Goal: Information Seeking & Learning: Learn about a topic

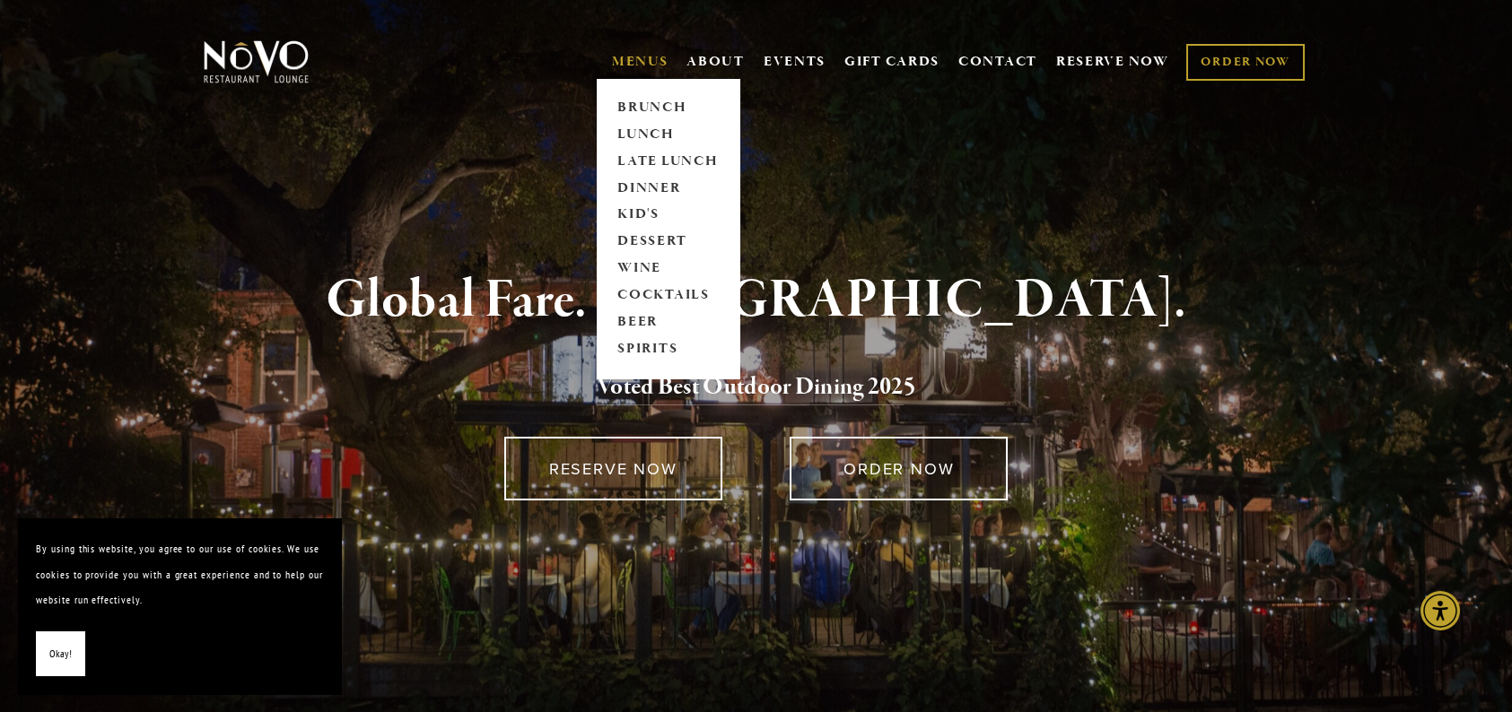
click at [630, 63] on link "MENUS" at bounding box center [640, 62] width 57 height 18
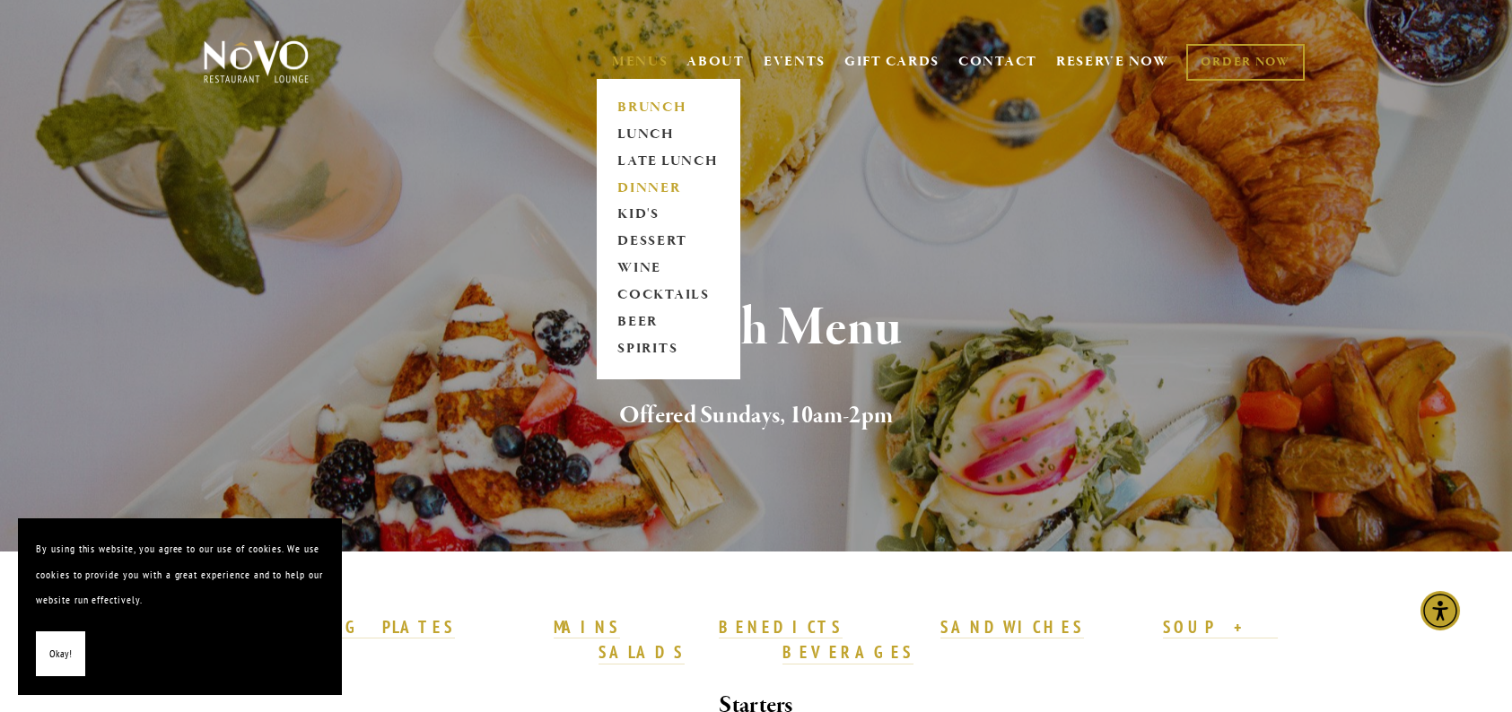
click at [652, 181] on link "DINNER" at bounding box center [668, 188] width 112 height 27
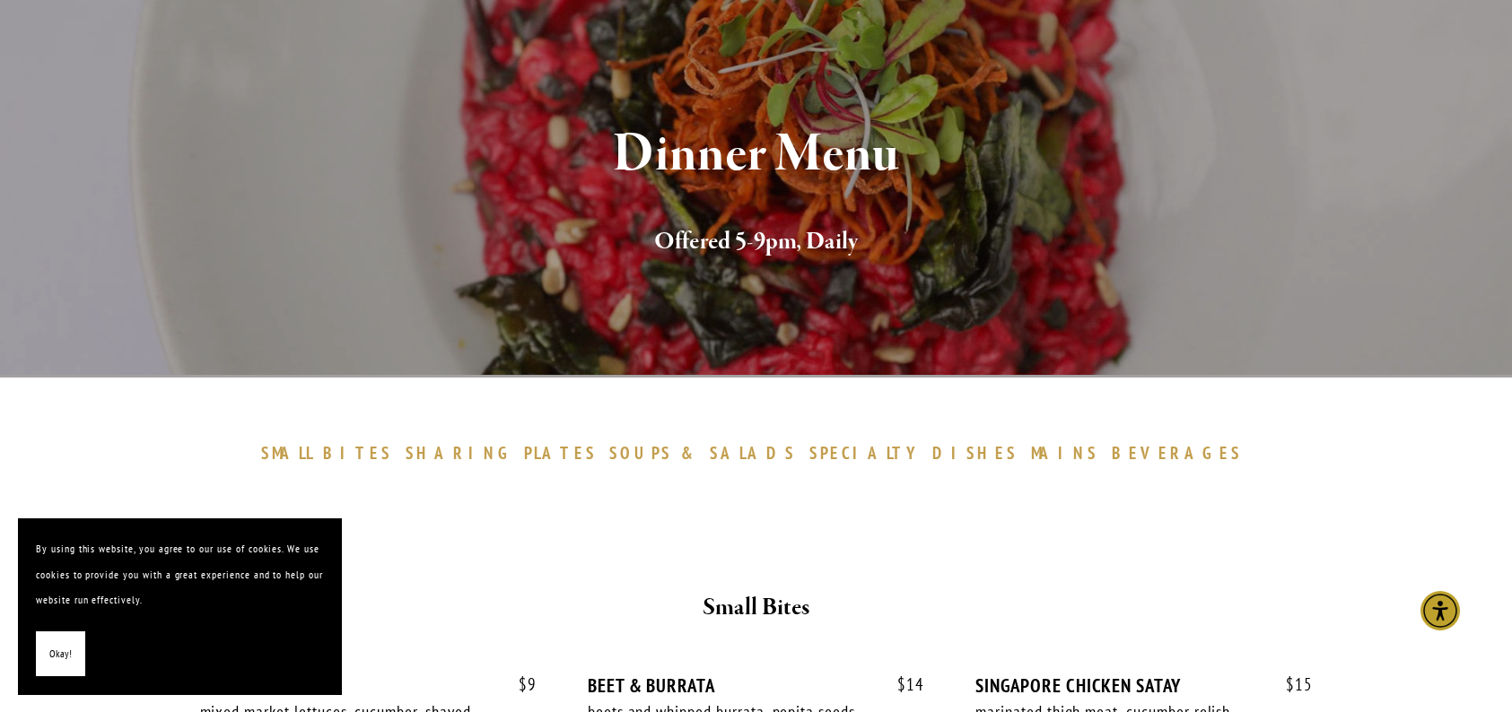
scroll to position [179, 0]
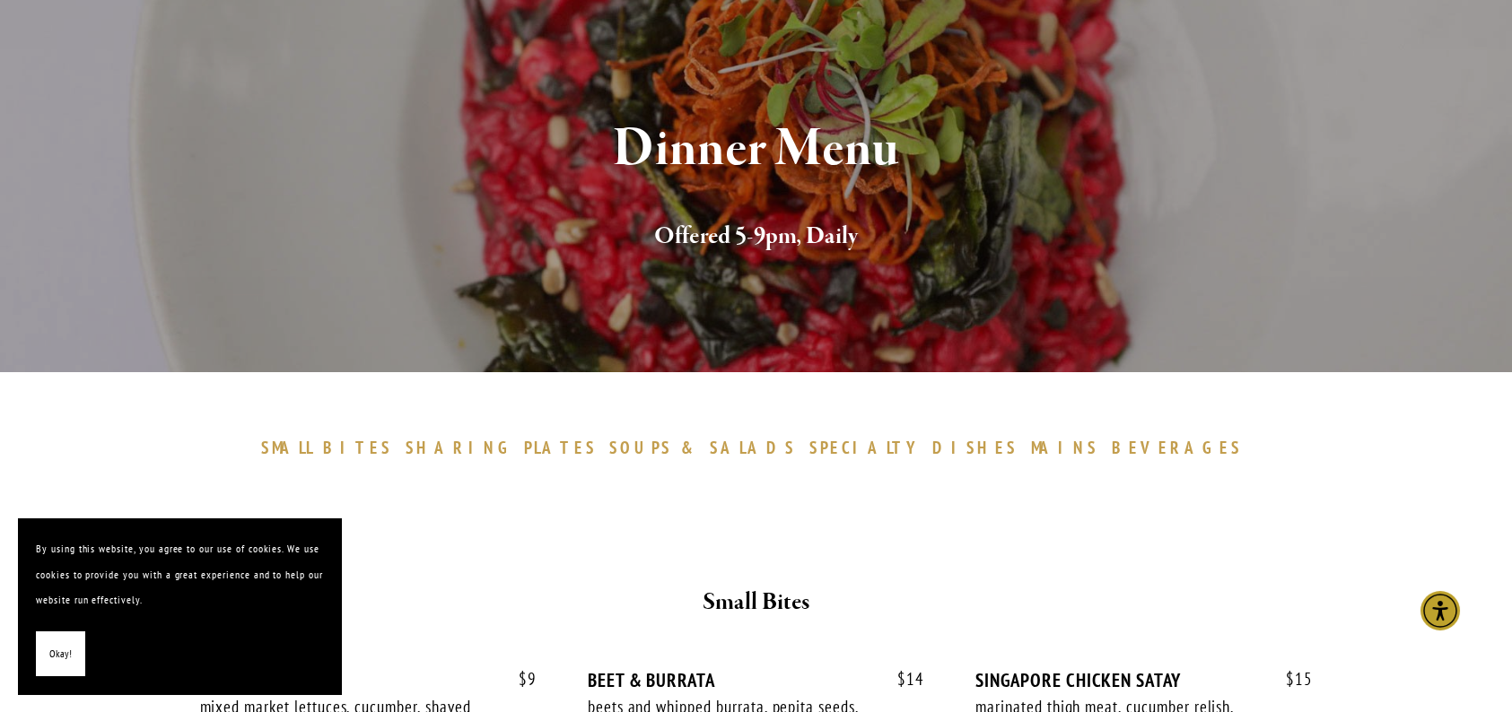
click at [597, 443] on span "PLATES" at bounding box center [560, 448] width 73 height 22
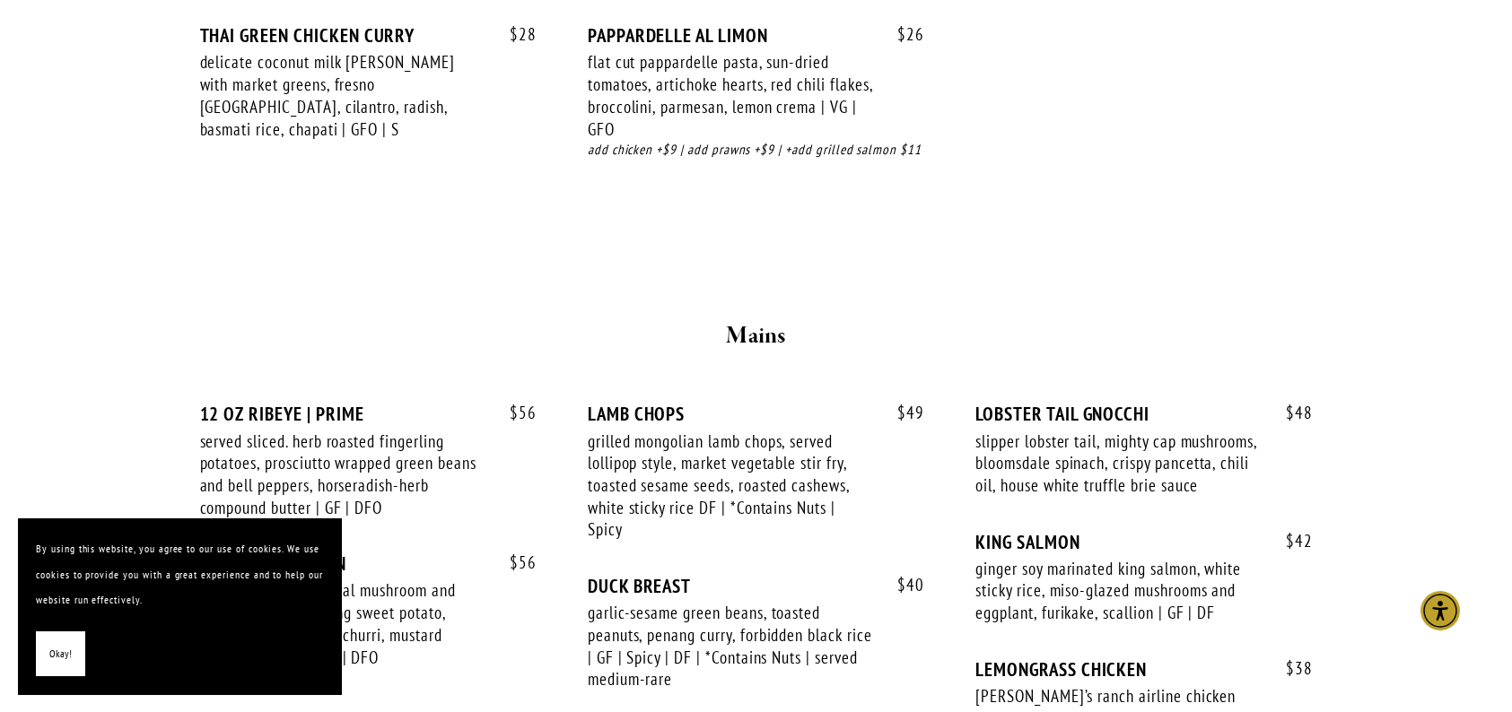
scroll to position [2344, 0]
